Goal: Check status: Check status

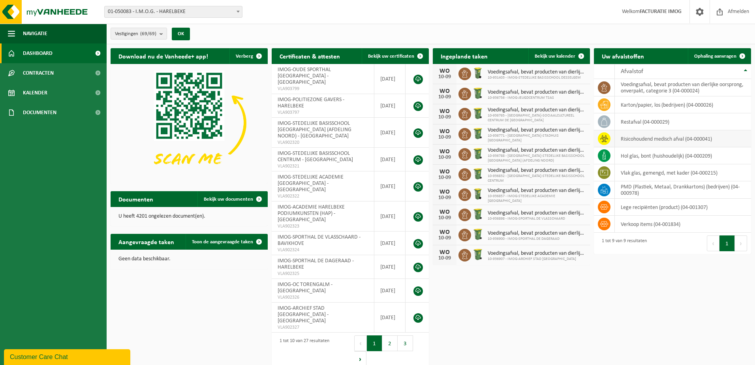
click at [645, 141] on td "risicohoudend medisch afval (04-000041)" at bounding box center [683, 138] width 136 height 17
click at [603, 137] on icon at bounding box center [604, 139] width 8 height 8
click at [630, 139] on td "risicohoudend medisch afval (04-000041)" at bounding box center [683, 138] width 136 height 17
drag, startPoint x: 630, startPoint y: 139, endPoint x: 601, endPoint y: 138, distance: 28.4
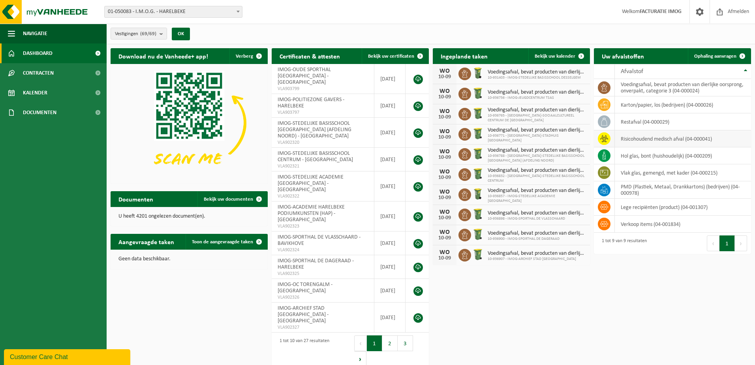
click at [601, 138] on icon at bounding box center [604, 139] width 8 height 8
drag, startPoint x: 601, startPoint y: 138, endPoint x: 549, endPoint y: 54, distance: 98.4
click at [549, 54] on span "Bekijk uw kalender" at bounding box center [554, 56] width 41 height 5
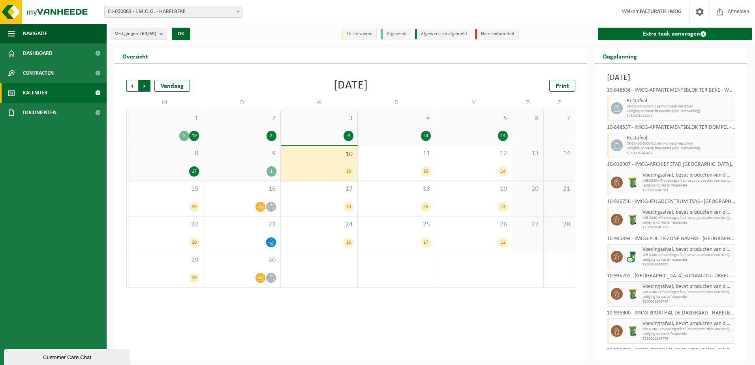
click at [133, 85] on span "Vorige" at bounding box center [132, 86] width 12 height 12
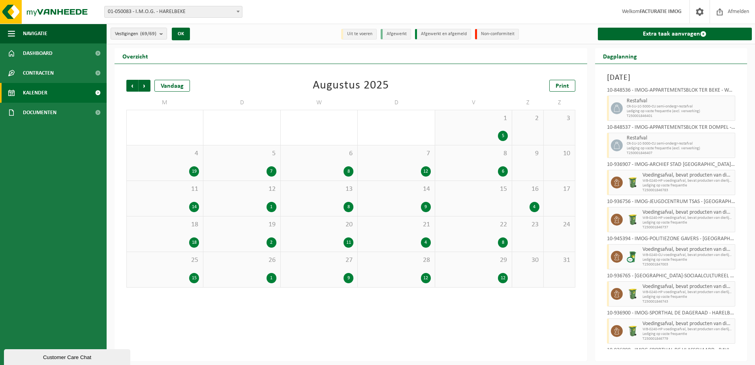
click at [133, 85] on span "Vorige" at bounding box center [132, 86] width 12 height 12
click at [192, 169] on div "16" at bounding box center [194, 171] width 10 height 10
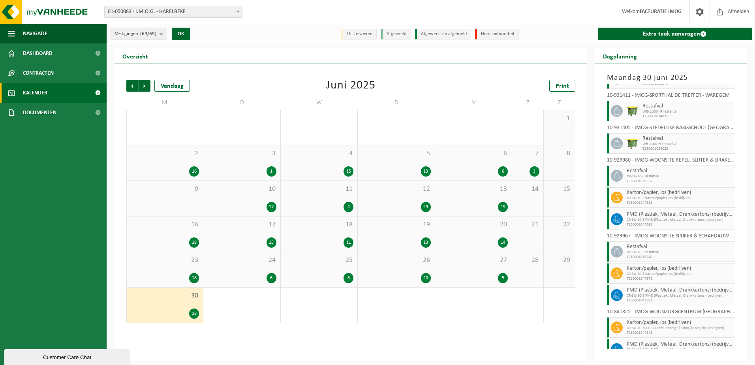
scroll to position [235, 0]
